Goal: Task Accomplishment & Management: Use online tool/utility

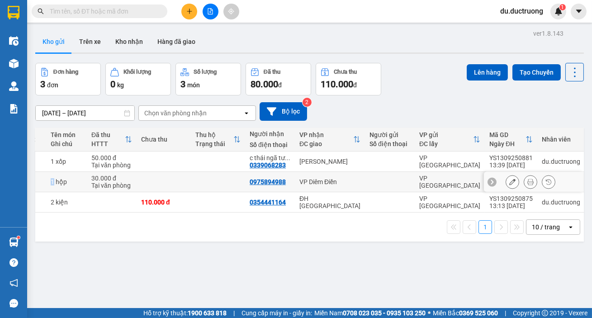
click at [52, 186] on td "1 hộp" at bounding box center [66, 182] width 41 height 20
checkbox input "true"
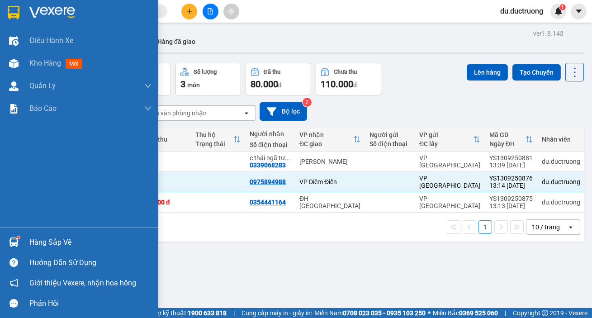
click at [1, 9] on div at bounding box center [79, 14] width 158 height 29
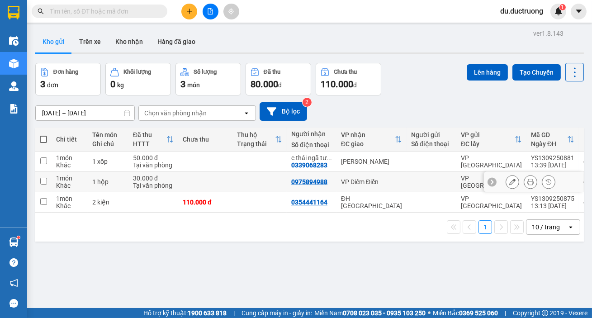
click at [48, 179] on td at bounding box center [43, 182] width 16 height 20
checkbox input "true"
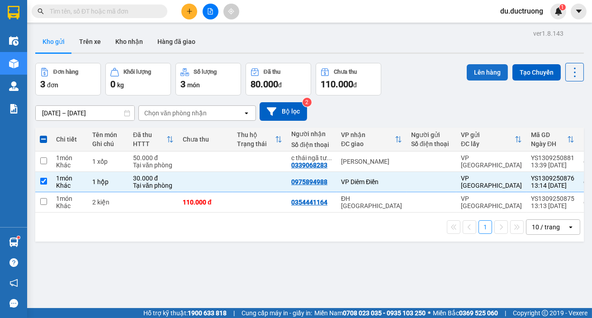
click at [480, 74] on button "Lên hàng" at bounding box center [487, 72] width 41 height 16
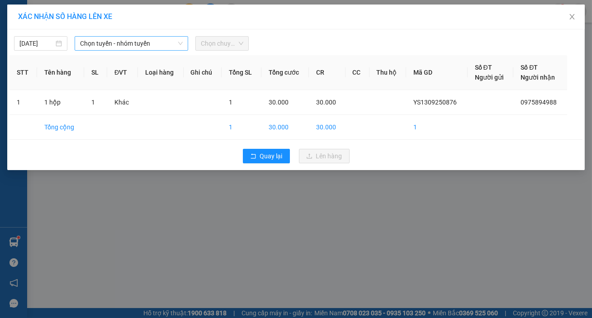
click at [147, 45] on span "Chọn tuyến - nhóm tuyến" at bounding box center [131, 44] width 103 height 14
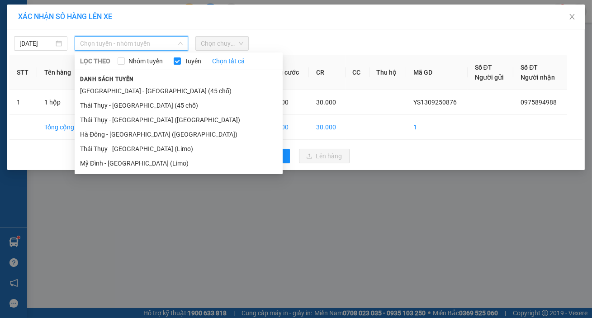
drag, startPoint x: 134, startPoint y: 90, endPoint x: 140, endPoint y: 87, distance: 6.5
click at [134, 91] on li "[GEOGRAPHIC_DATA] - [GEOGRAPHIC_DATA] (45 chỗ)" at bounding box center [179, 91] width 208 height 14
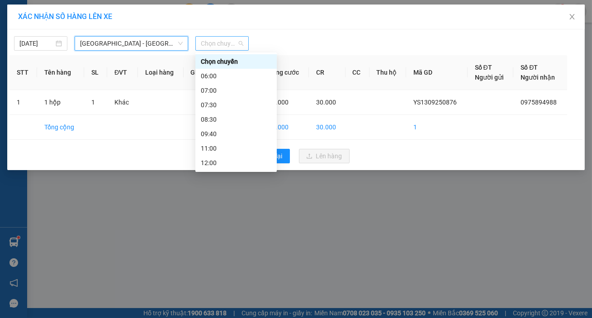
click at [212, 45] on span "Chọn chuyến" at bounding box center [222, 44] width 43 height 14
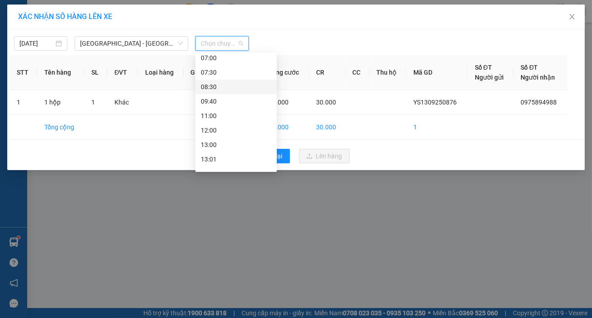
scroll to position [44, 0]
click at [225, 141] on div "13:01" at bounding box center [236, 148] width 81 height 14
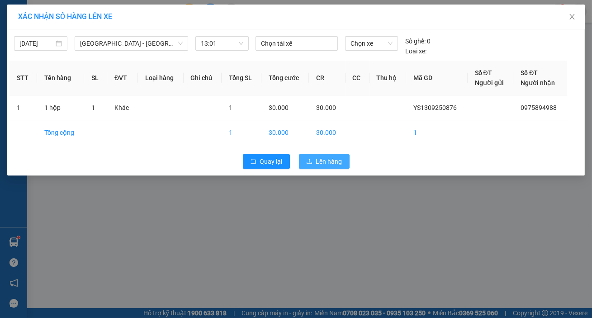
click at [323, 165] on span "Lên hàng" at bounding box center [329, 162] width 26 height 10
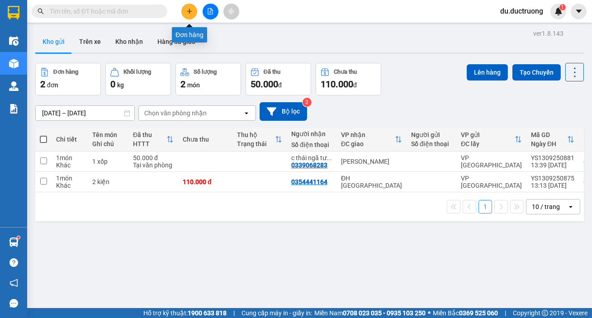
click at [185, 10] on button at bounding box center [189, 12] width 16 height 16
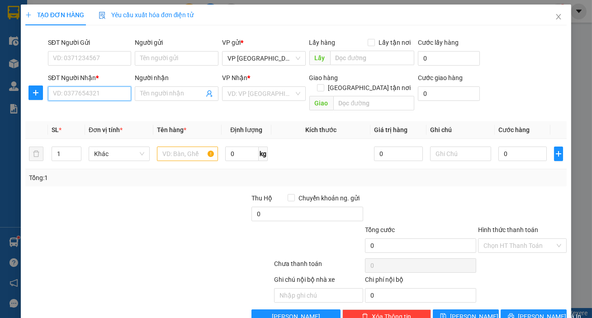
click at [100, 93] on input "SĐT Người Nhận *" at bounding box center [90, 93] width 84 height 14
click at [99, 115] on div "0979188995" at bounding box center [89, 112] width 72 height 10
type input "0979188995"
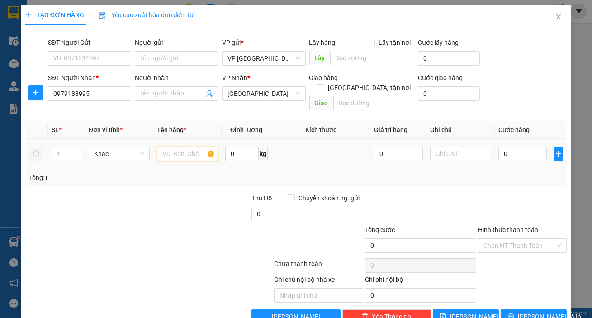
click at [184, 147] on input "text" at bounding box center [187, 154] width 61 height 14
type input "1 xốp"
click at [521, 147] on input "0" at bounding box center [523, 154] width 49 height 14
type input "005"
type input "5"
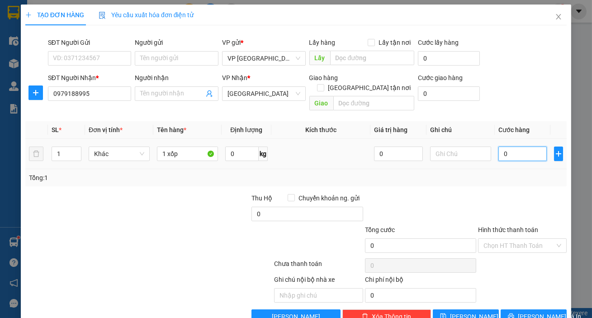
type input "5"
type input "0.050"
type input "50"
type input "50.000"
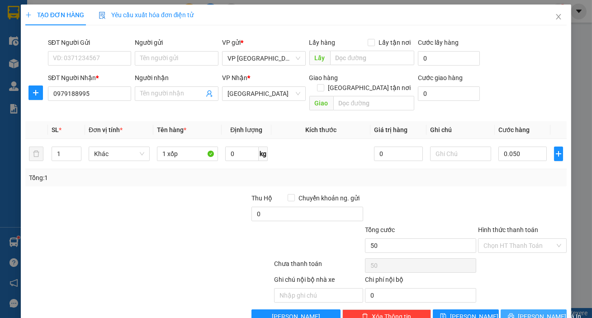
type input "50.000"
click at [541, 312] on span "[PERSON_NAME] và In" at bounding box center [549, 317] width 63 height 10
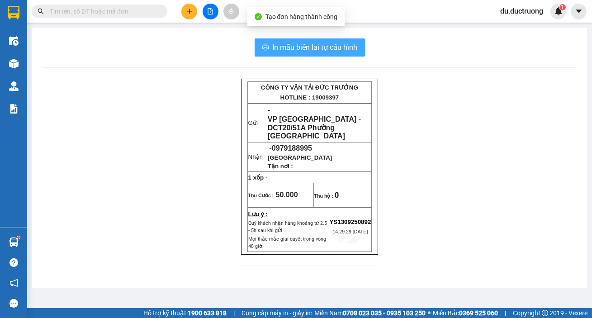
drag, startPoint x: 310, startPoint y: 41, endPoint x: 319, endPoint y: 48, distance: 11.5
click at [319, 48] on button "In mẫu biên lai tự cấu hình" at bounding box center [310, 47] width 110 height 18
